Goal: Task Accomplishment & Management: Use online tool/utility

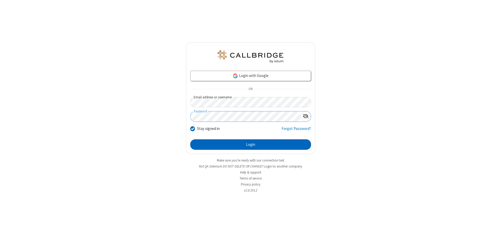
click at [250, 144] on button "Login" at bounding box center [250, 144] width 121 height 10
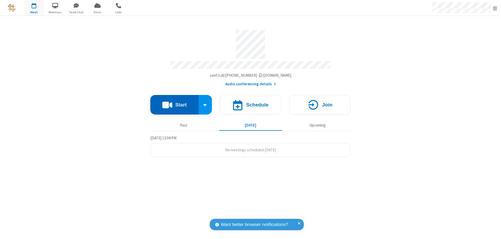
click at [174, 102] on button "Start" at bounding box center [174, 105] width 48 height 20
